Goal: Task Accomplishment & Management: Use online tool/utility

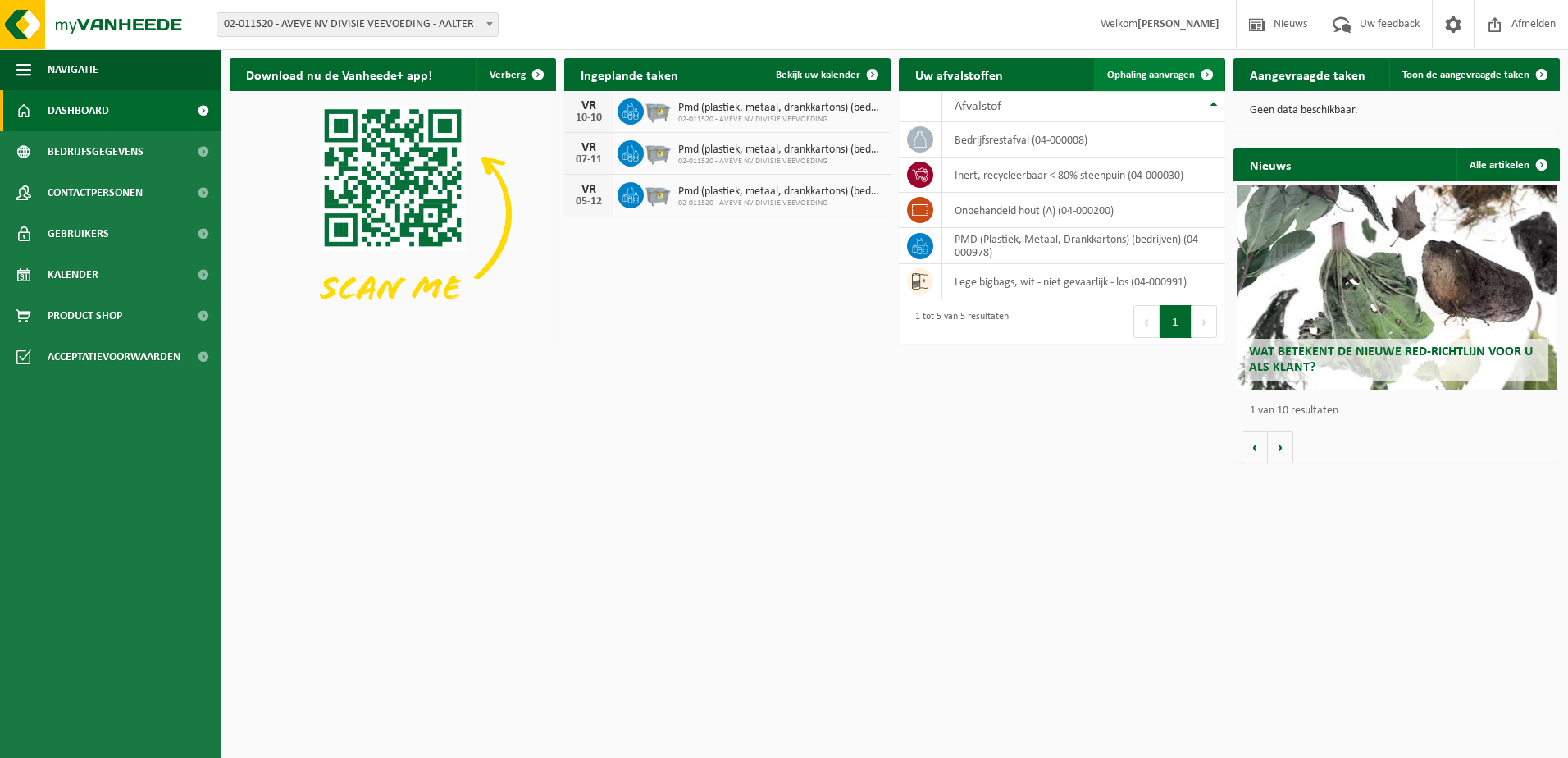
click at [1129, 66] on link "Ophaling aanvragen" at bounding box center [1159, 74] width 130 height 33
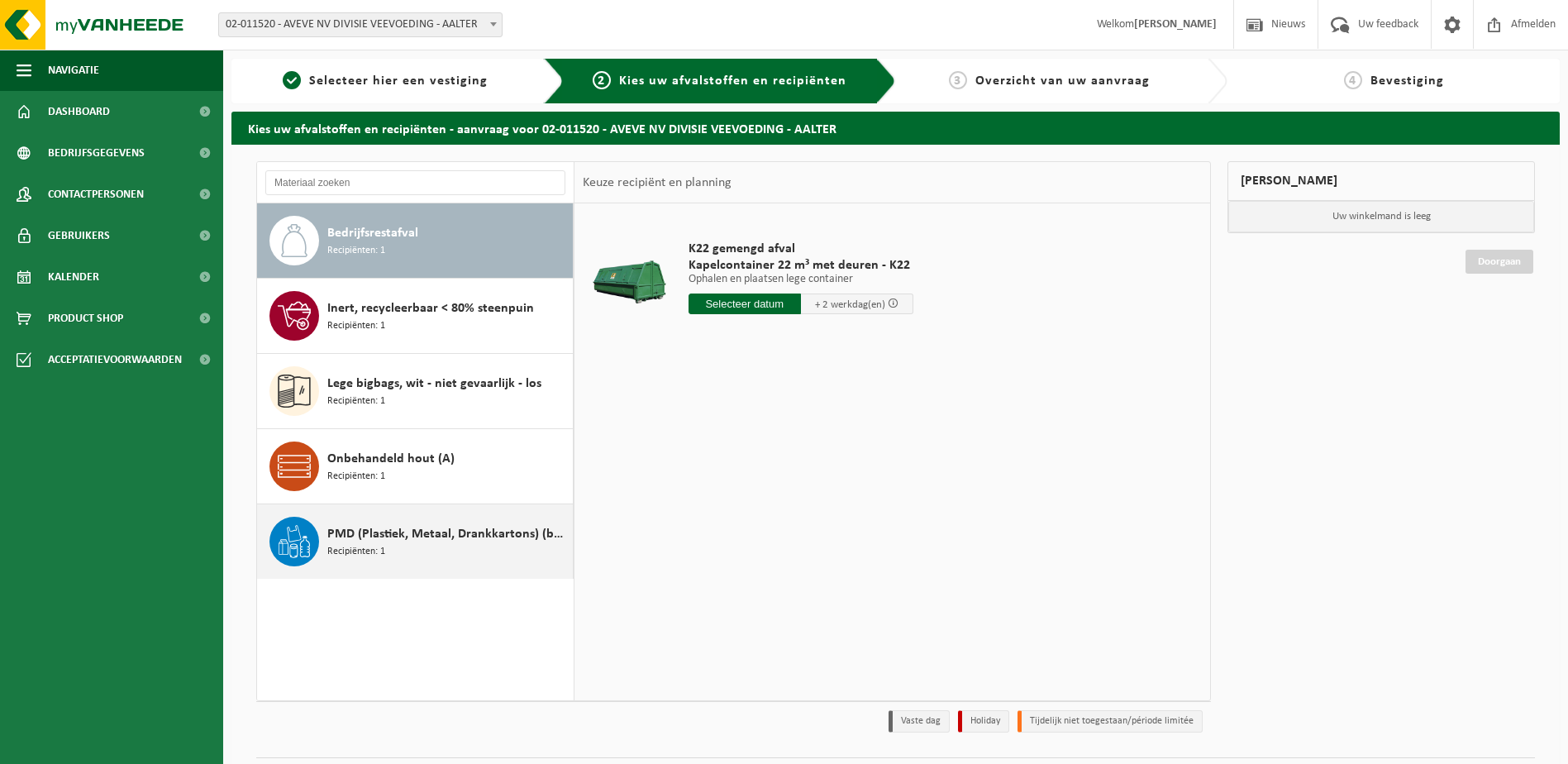
click at [402, 534] on span "PMD (Plastiek, Metaal, Drankkartons) (bedrijven)" at bounding box center [447, 534] width 242 height 20
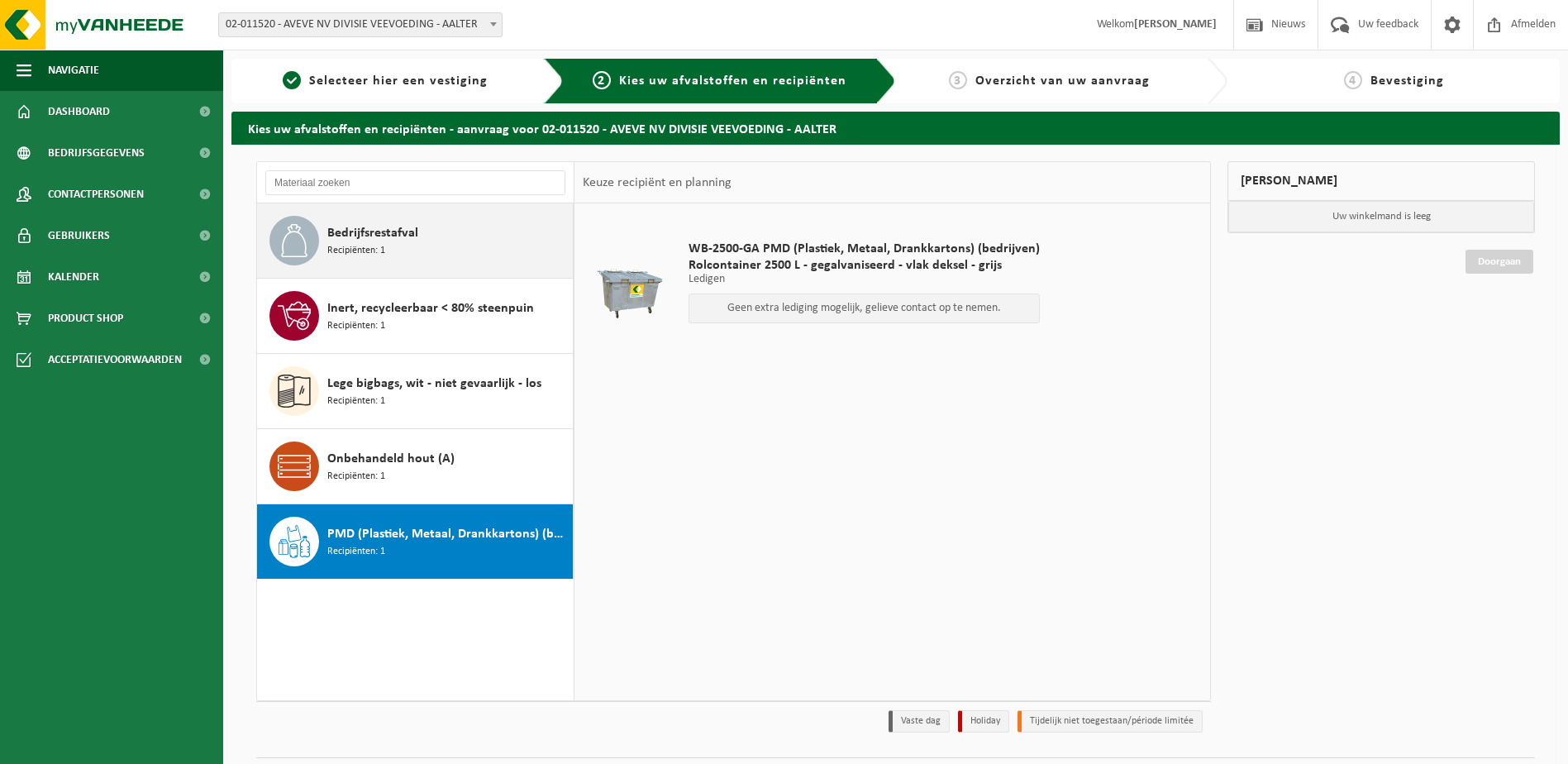
click at [395, 242] on span "Bedrijfsrestafval" at bounding box center [372, 233] width 91 height 20
